Goal: Task Accomplishment & Management: Use online tool/utility

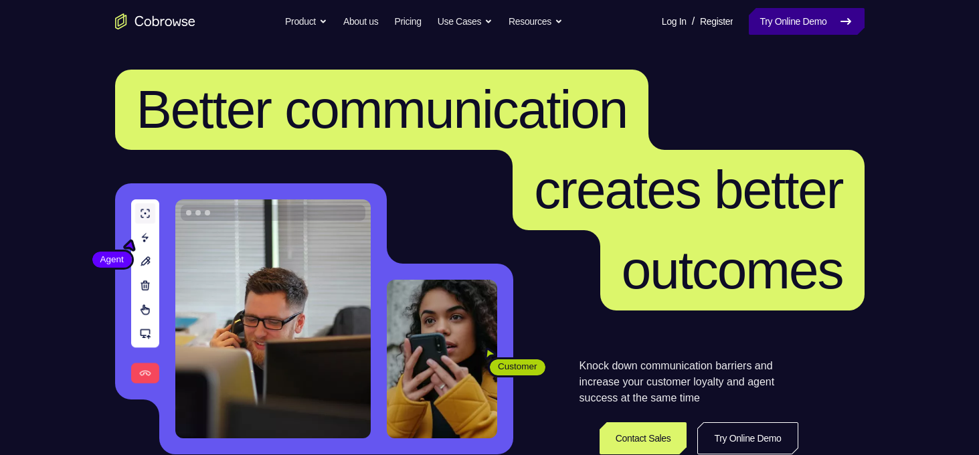
click at [821, 26] on link "Try Online Demo" at bounding box center [806, 21] width 115 height 27
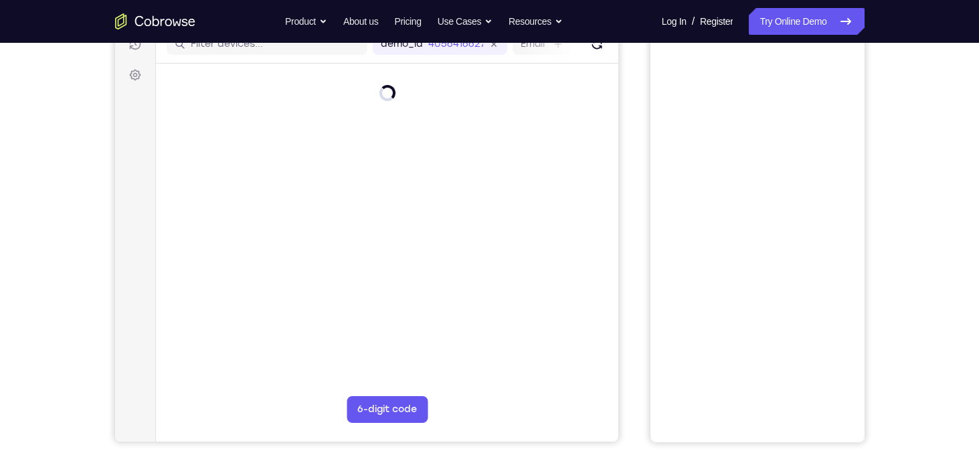
scroll to position [179, 0]
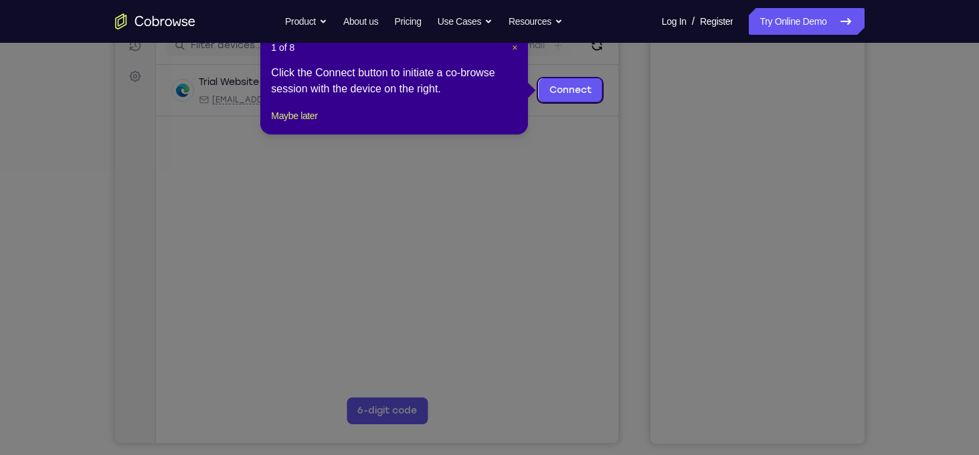
click at [514, 45] on span "×" at bounding box center [514, 47] width 5 height 11
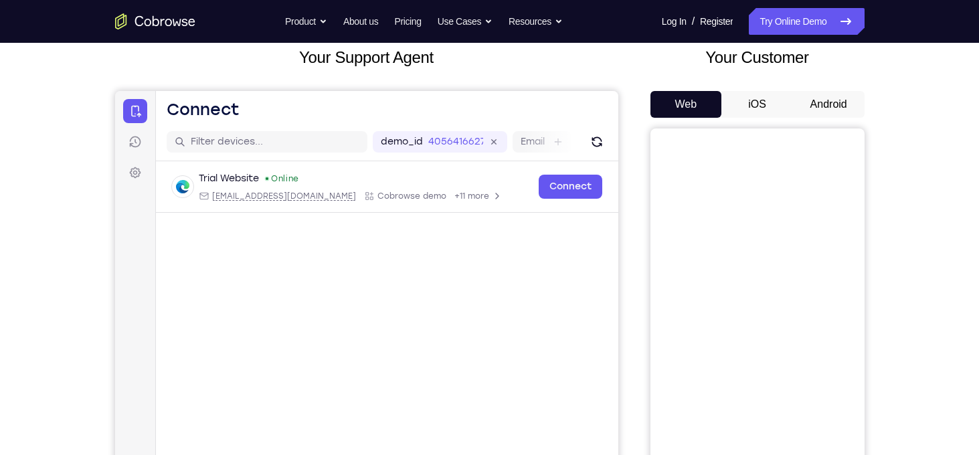
scroll to position [80, 0]
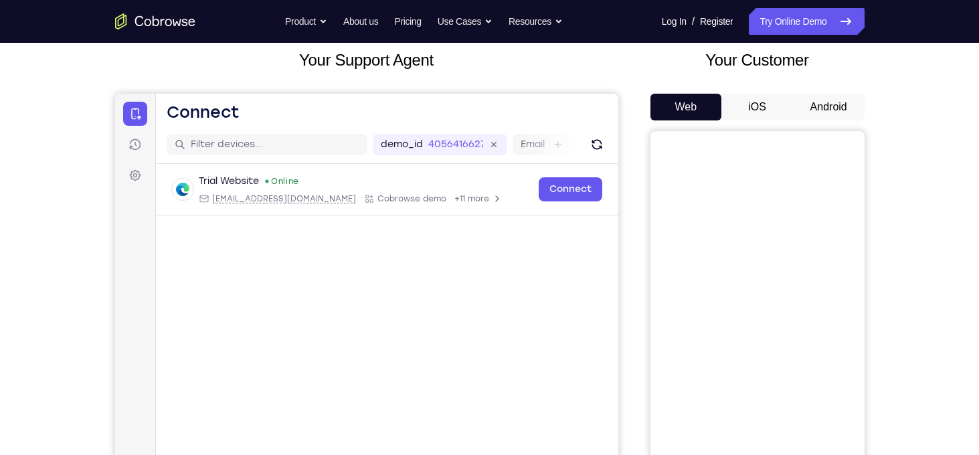
click at [824, 101] on button "Android" at bounding box center [829, 107] width 72 height 27
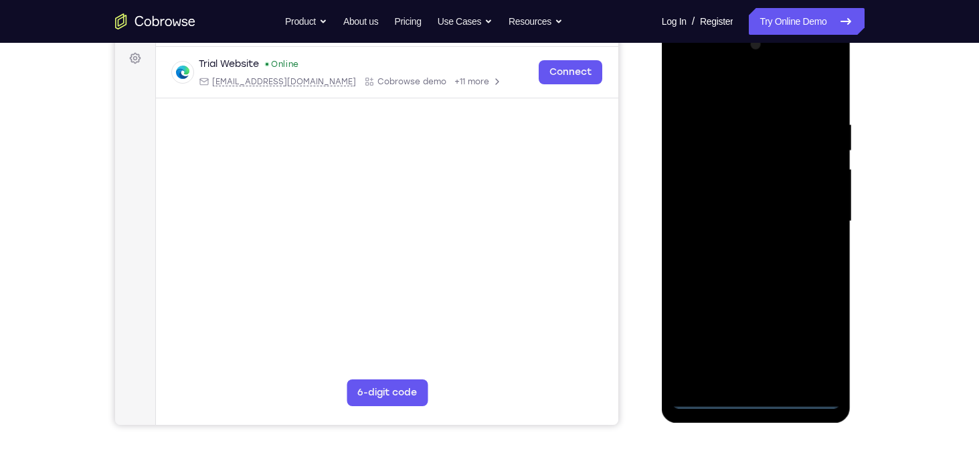
scroll to position [198, 0]
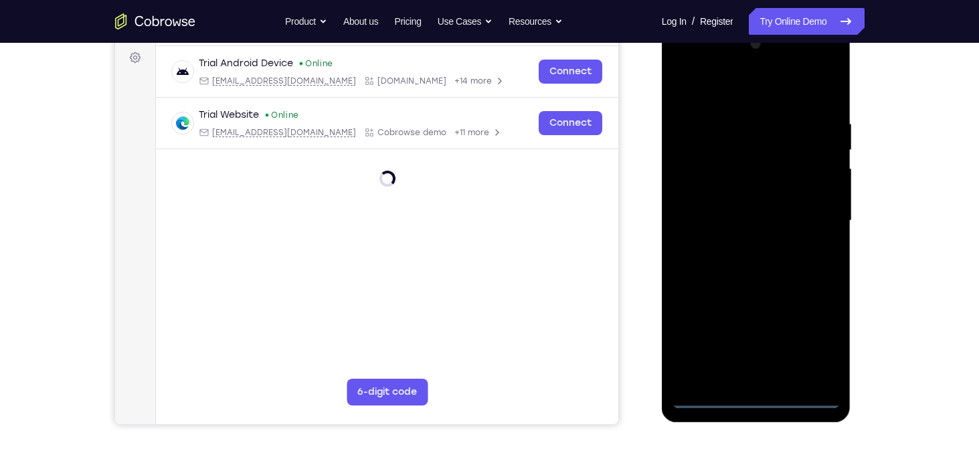
click at [752, 397] on div at bounding box center [756, 220] width 169 height 375
click at [810, 337] on div at bounding box center [756, 220] width 169 height 375
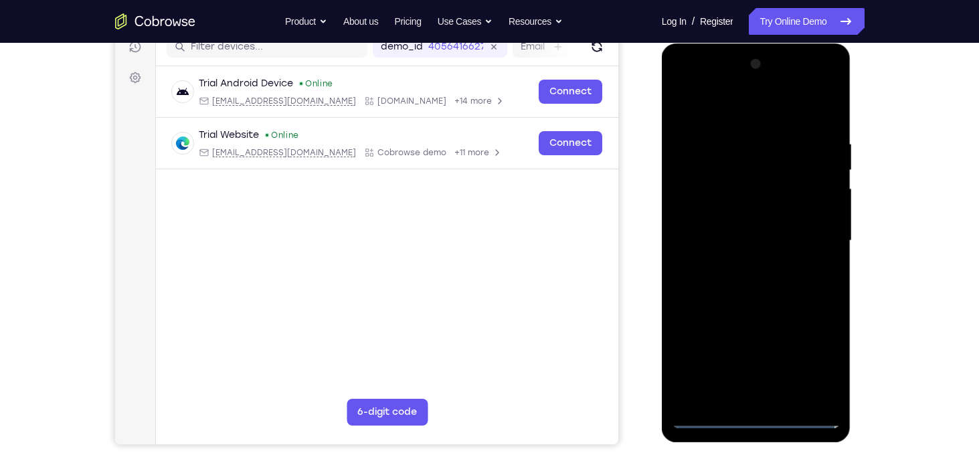
click at [924, 26] on nav "Go back Powerful, Flexible and Trustworthy. Avoid all extra friction for both A…" at bounding box center [489, 21] width 979 height 43
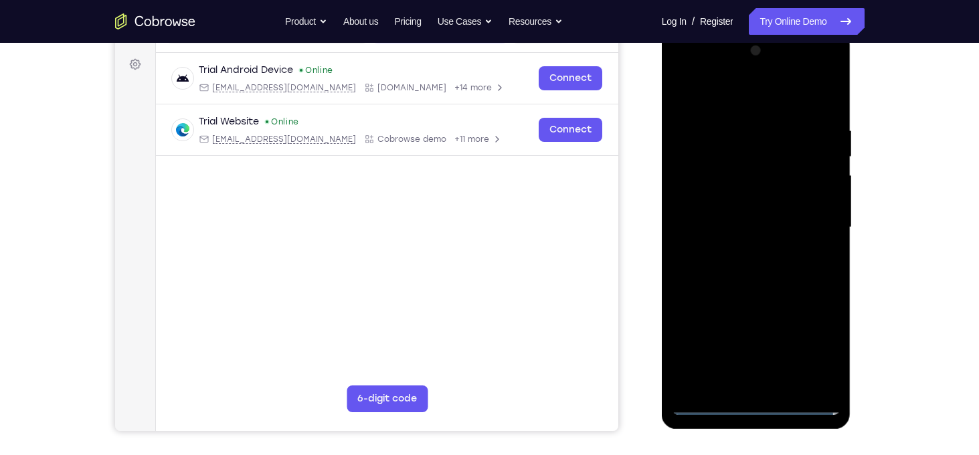
click at [901, 106] on div "Your Support Agent Your Customer Web iOS Android Next Steps We’d be happy to gi…" at bounding box center [490, 292] width 856 height 883
click at [741, 103] on div at bounding box center [756, 227] width 169 height 375
click at [815, 215] on div at bounding box center [756, 227] width 169 height 375
click at [743, 252] on div at bounding box center [756, 227] width 169 height 375
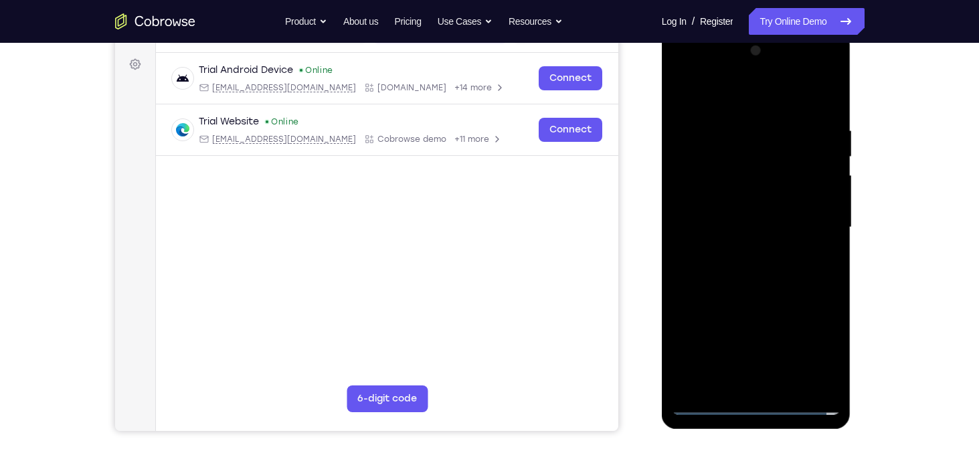
click at [729, 215] on div at bounding box center [756, 227] width 169 height 375
click at [698, 195] on div at bounding box center [756, 227] width 169 height 375
click at [761, 225] on div at bounding box center [756, 227] width 169 height 375
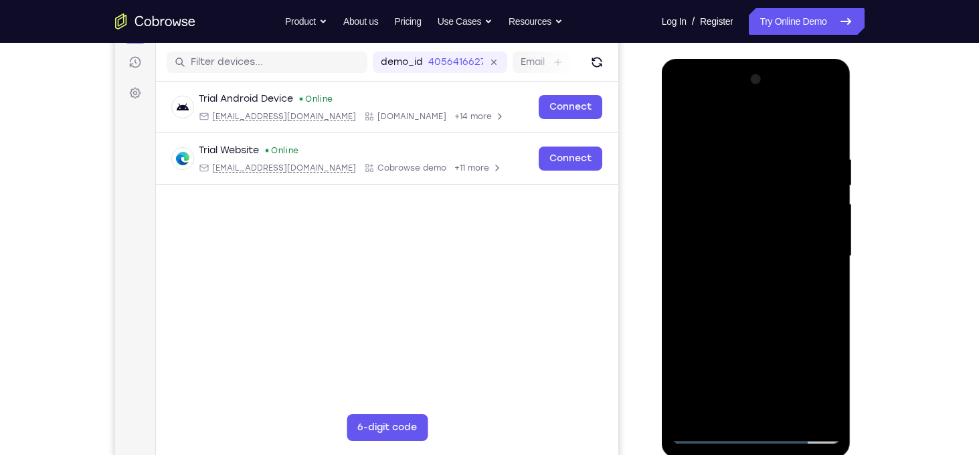
scroll to position [164, 0]
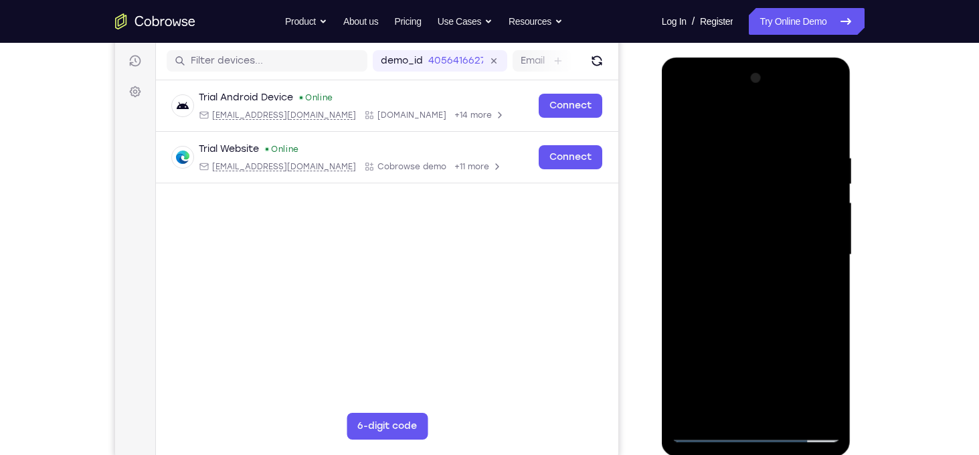
click at [731, 300] on div at bounding box center [756, 255] width 169 height 375
click at [780, 320] on div at bounding box center [756, 255] width 169 height 375
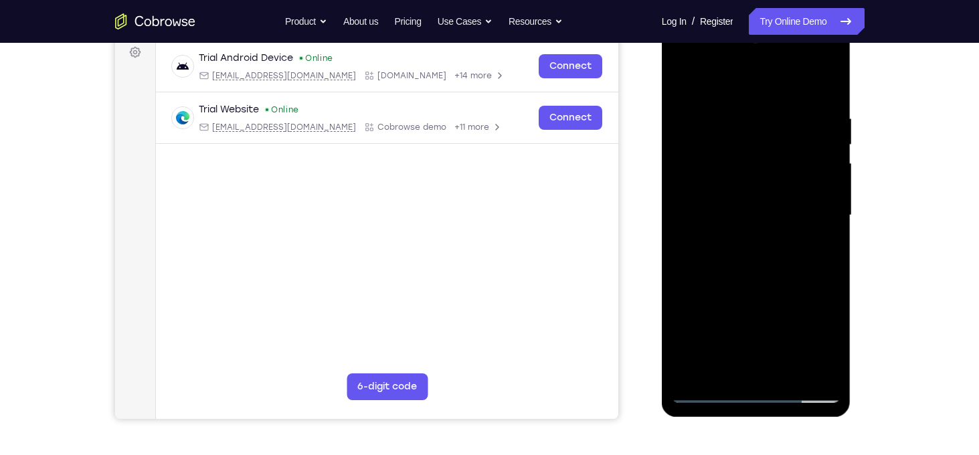
scroll to position [203, 0]
click at [831, 355] on div at bounding box center [756, 215] width 169 height 375
click at [832, 78] on div at bounding box center [756, 215] width 169 height 375
click at [755, 115] on div at bounding box center [756, 215] width 169 height 375
click at [725, 97] on div at bounding box center [756, 215] width 169 height 375
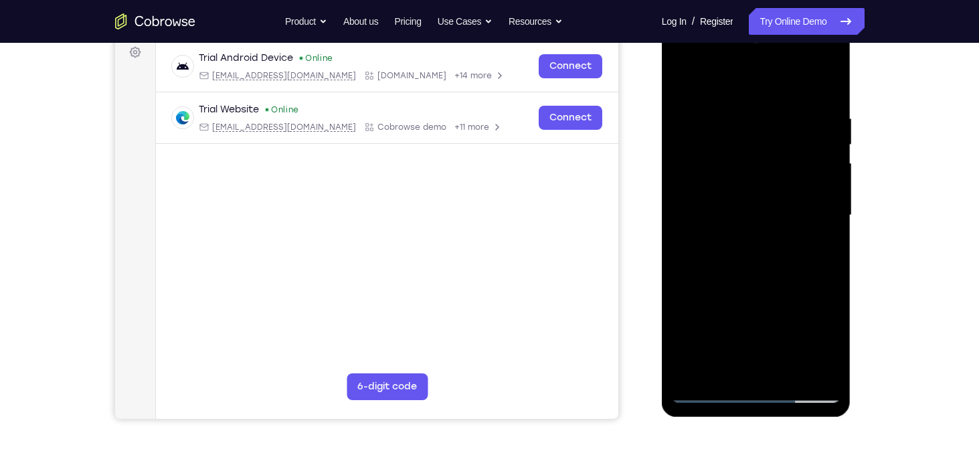
click at [698, 113] on div at bounding box center [756, 215] width 169 height 375
click at [683, 82] on div at bounding box center [756, 215] width 169 height 375
click at [782, 98] on div at bounding box center [756, 215] width 169 height 375
click at [794, 371] on div at bounding box center [756, 215] width 169 height 375
click at [774, 290] on div at bounding box center [756, 215] width 169 height 375
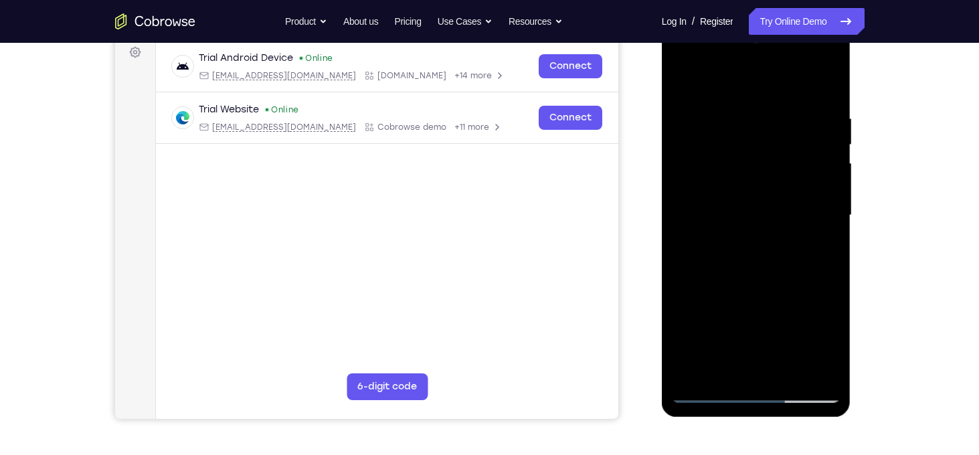
click at [774, 200] on div at bounding box center [756, 215] width 169 height 375
click at [741, 364] on div at bounding box center [756, 215] width 169 height 375
click at [693, 369] on div at bounding box center [756, 215] width 169 height 375
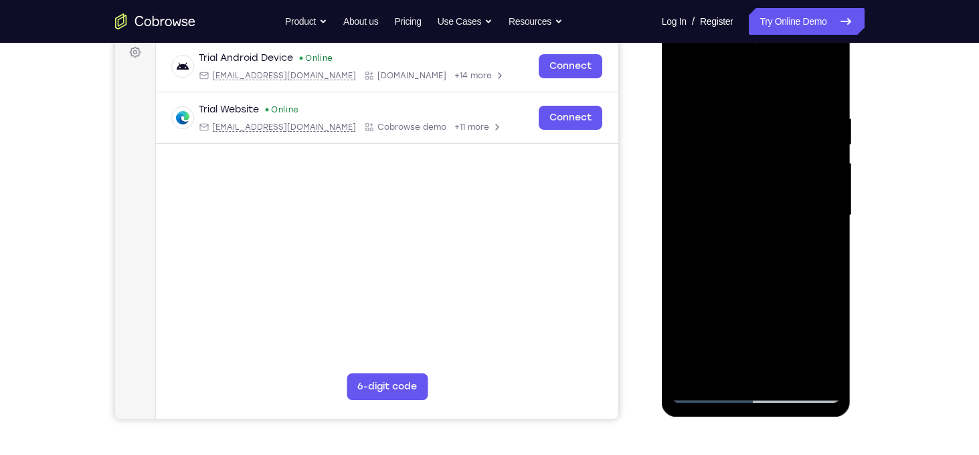
click at [822, 251] on div at bounding box center [756, 215] width 169 height 375
click at [684, 85] on div at bounding box center [756, 215] width 169 height 375
click at [762, 232] on div at bounding box center [756, 215] width 169 height 375
click at [717, 365] on div at bounding box center [756, 215] width 169 height 375
click at [686, 84] on div at bounding box center [756, 215] width 169 height 375
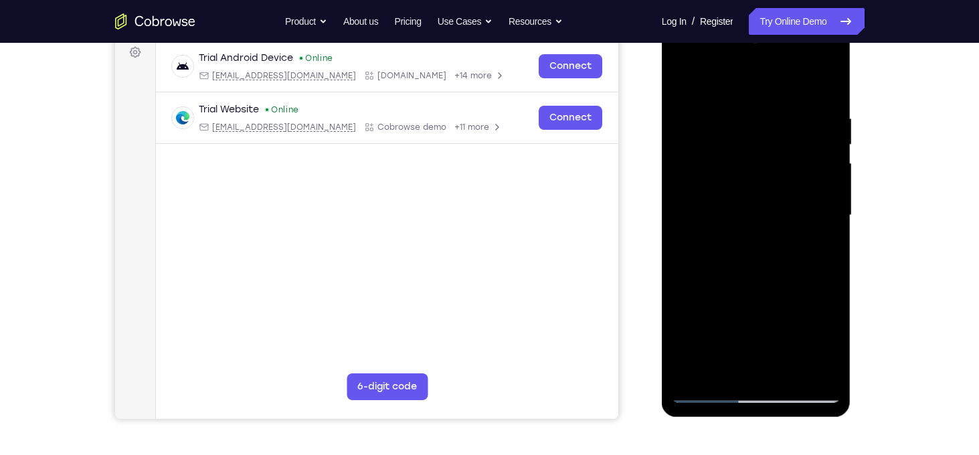
click at [686, 81] on div at bounding box center [756, 215] width 169 height 375
click at [747, 105] on div at bounding box center [756, 215] width 169 height 375
click at [808, 365] on div at bounding box center [756, 215] width 169 height 375
click at [823, 238] on div at bounding box center [756, 215] width 169 height 375
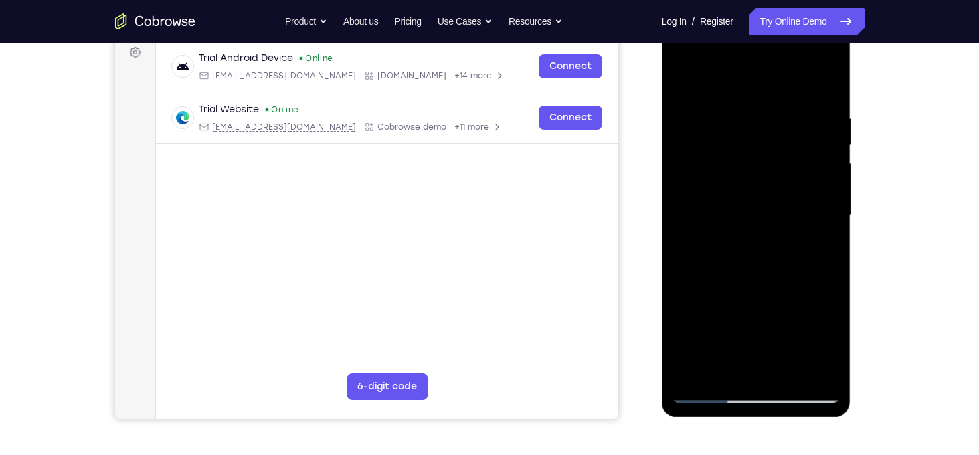
click at [823, 238] on div at bounding box center [756, 215] width 169 height 375
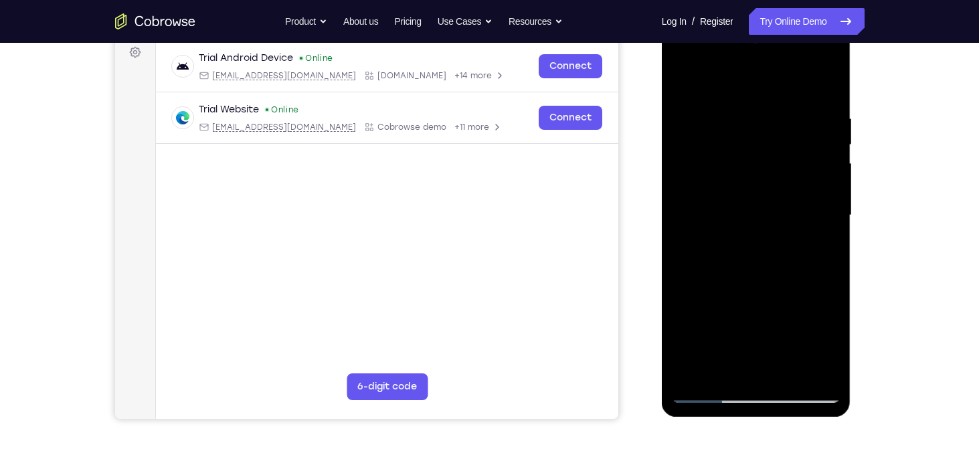
click at [827, 270] on div at bounding box center [756, 215] width 169 height 375
click at [828, 242] on div at bounding box center [756, 215] width 169 height 375
click at [806, 368] on div at bounding box center [756, 215] width 169 height 375
click at [831, 212] on div at bounding box center [756, 215] width 169 height 375
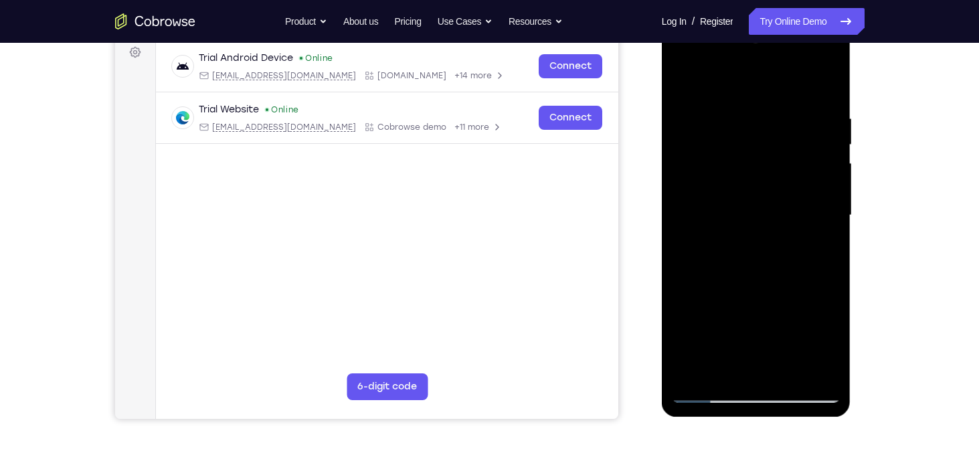
click at [827, 280] on div at bounding box center [756, 215] width 169 height 375
drag, startPoint x: 827, startPoint y: 280, endPoint x: 701, endPoint y: 271, distance: 126.1
click at [701, 271] on div at bounding box center [756, 215] width 169 height 375
drag, startPoint x: 823, startPoint y: 234, endPoint x: 670, endPoint y: 263, distance: 156.0
click at [670, 263] on div at bounding box center [756, 217] width 189 height 399
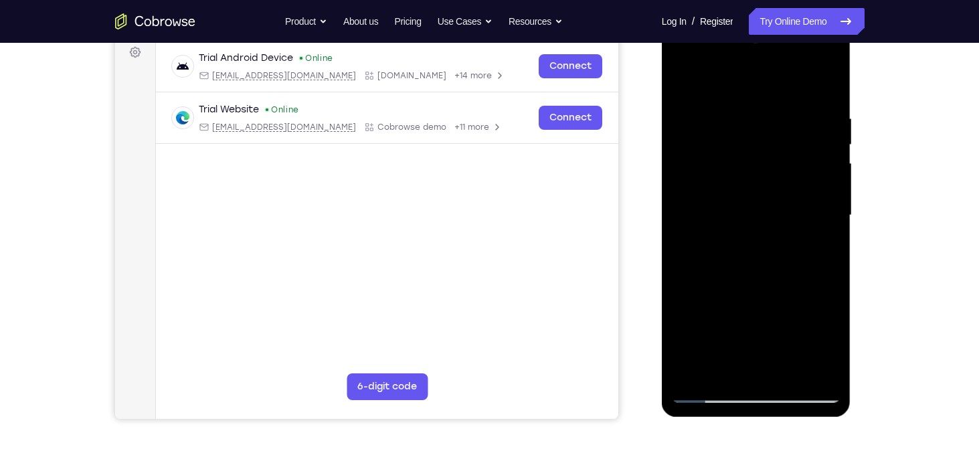
click at [822, 216] on div at bounding box center [756, 215] width 169 height 375
click at [824, 216] on div at bounding box center [756, 215] width 169 height 375
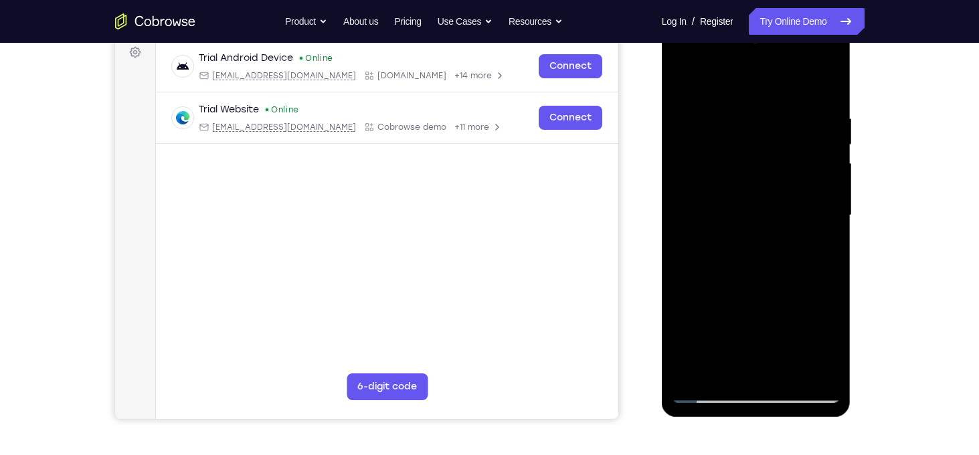
click at [827, 223] on div at bounding box center [756, 215] width 169 height 375
click at [827, 205] on div at bounding box center [756, 215] width 169 height 375
click at [821, 210] on div at bounding box center [756, 215] width 169 height 375
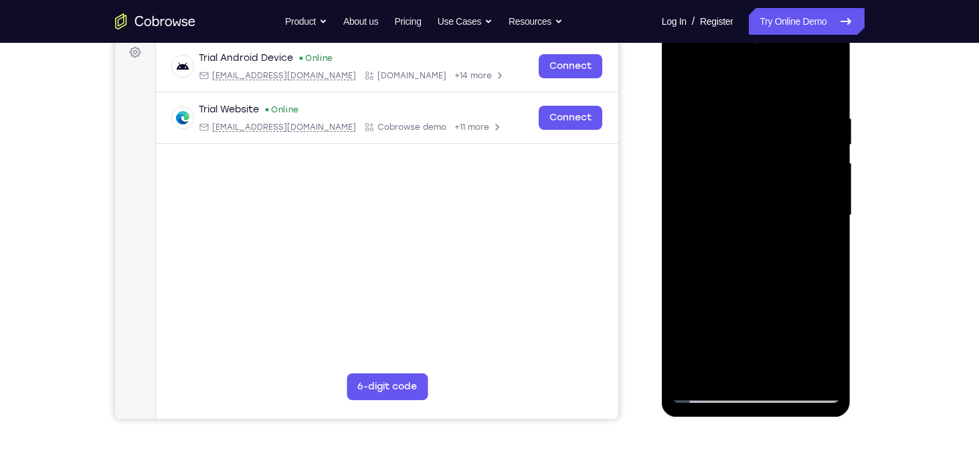
click at [821, 210] on div at bounding box center [756, 215] width 169 height 375
click at [826, 213] on div at bounding box center [756, 215] width 169 height 375
click at [828, 212] on div at bounding box center [756, 215] width 169 height 375
click at [680, 228] on div at bounding box center [756, 215] width 169 height 375
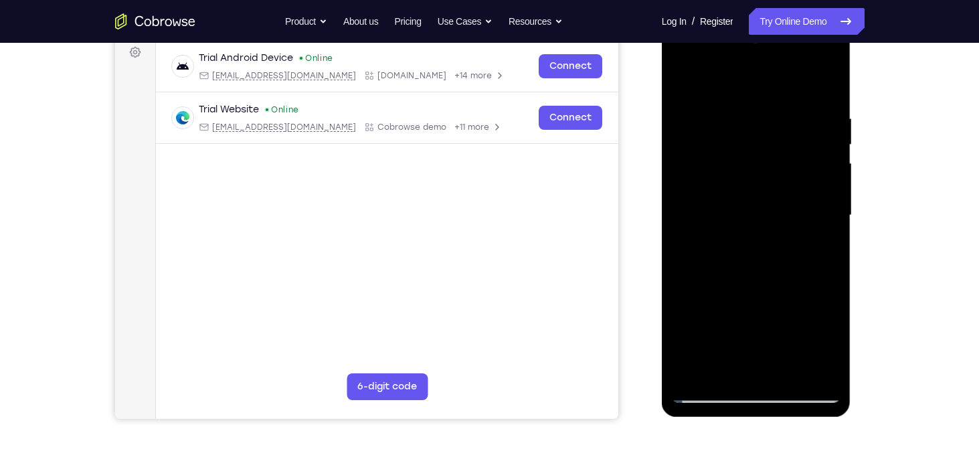
click at [828, 195] on div at bounding box center [756, 215] width 169 height 375
click at [831, 201] on div at bounding box center [756, 215] width 169 height 375
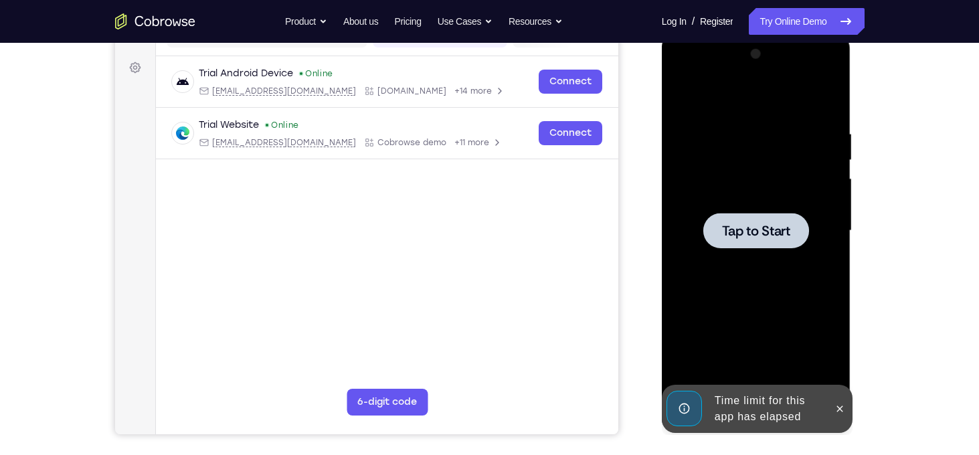
scroll to position [0, 0]
